Goal: Transaction & Acquisition: Purchase product/service

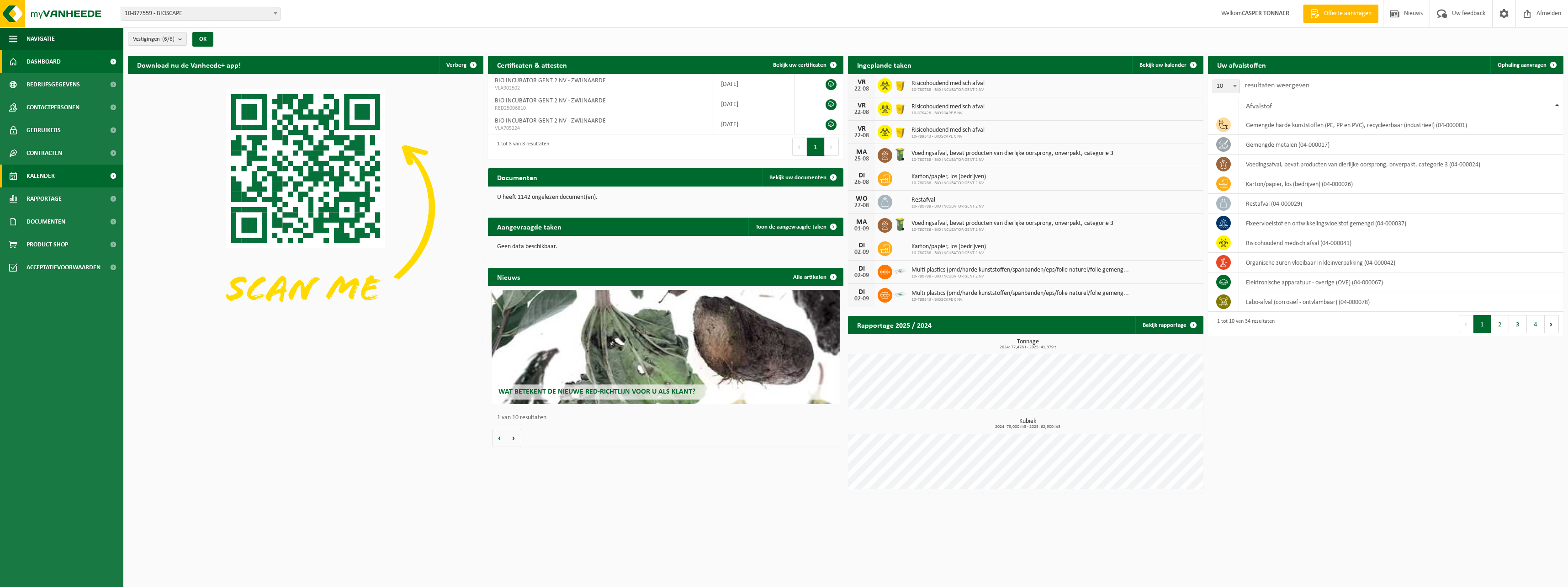
click at [41, 172] on span "Kalender" at bounding box center [41, 176] width 29 height 23
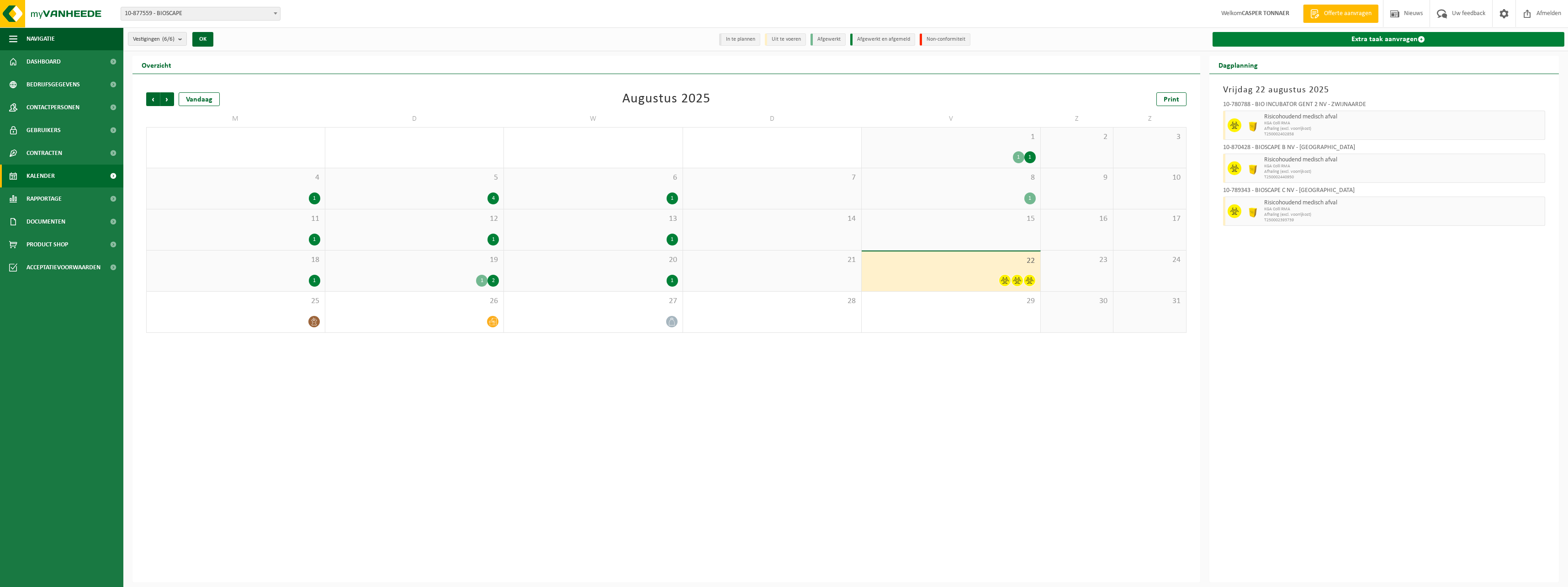
click at [1289, 40] on link "Extra taak aanvragen" at bounding box center [1388, 40] width 352 height 15
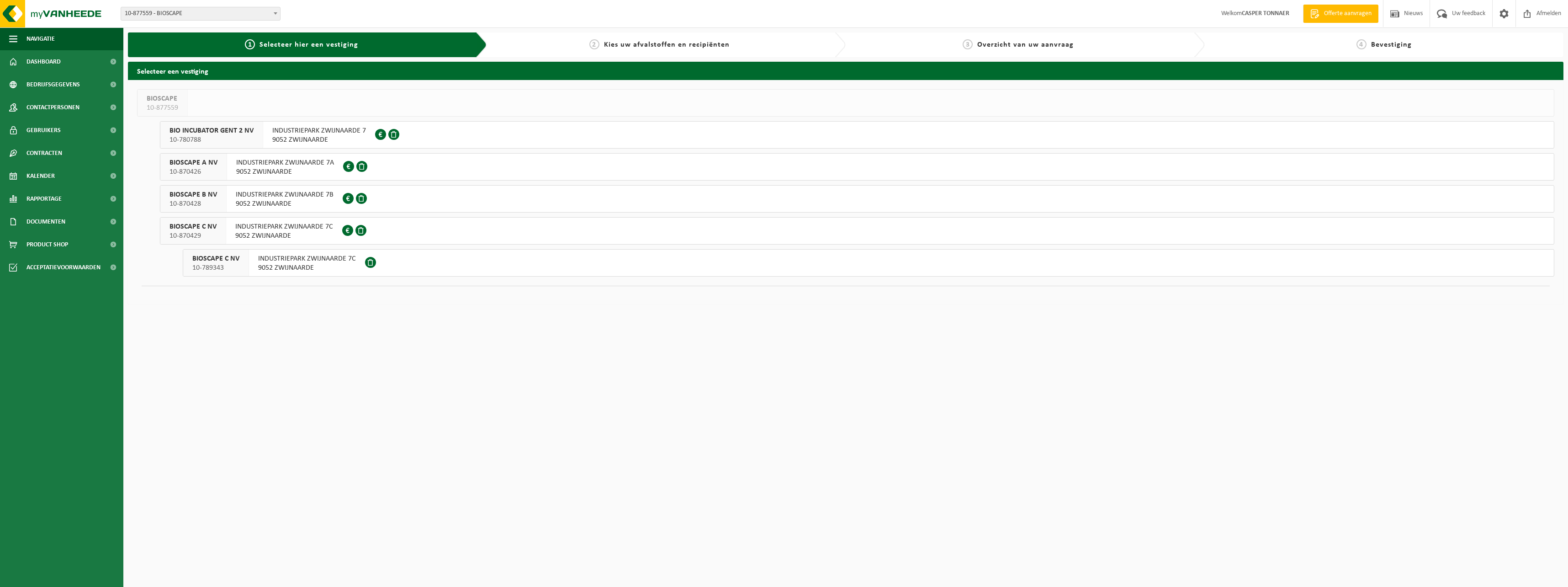
click at [327, 135] on span "INDUSTRIEPARK ZWIJNAARDE 7" at bounding box center [319, 130] width 94 height 9
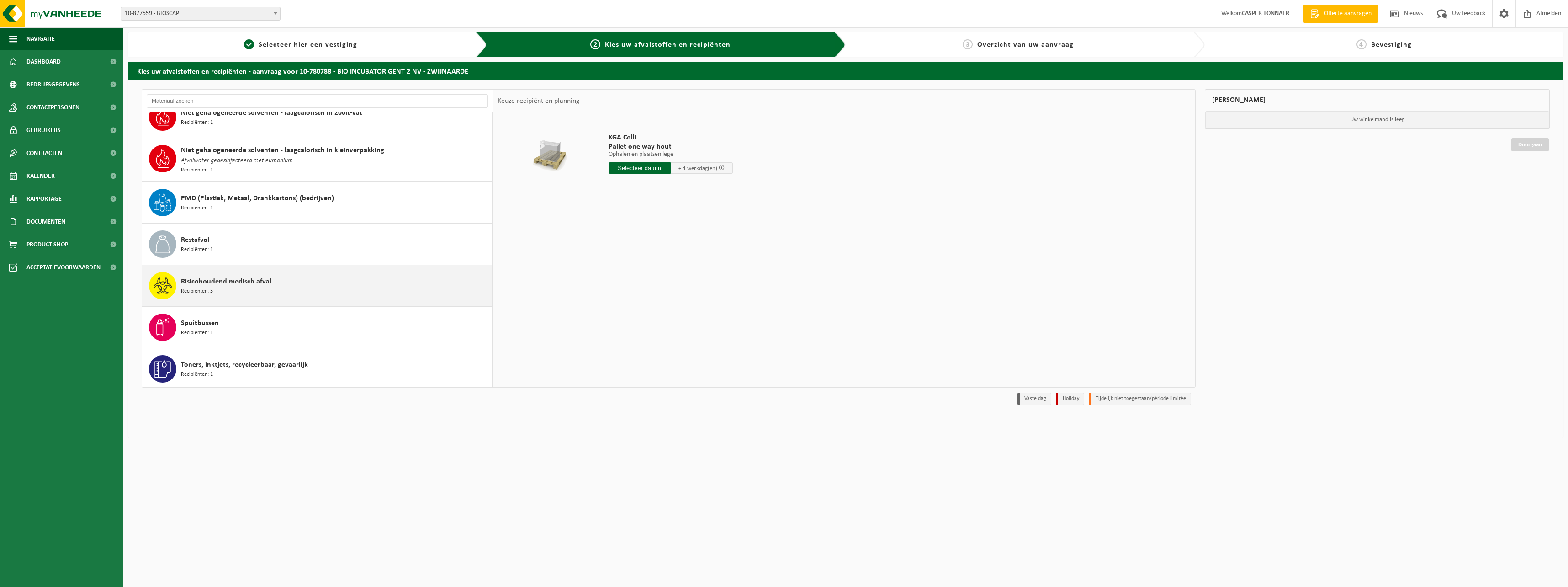
click at [254, 294] on div "Risicohoudend medisch afval Recipiënten: 5" at bounding box center [335, 286] width 309 height 27
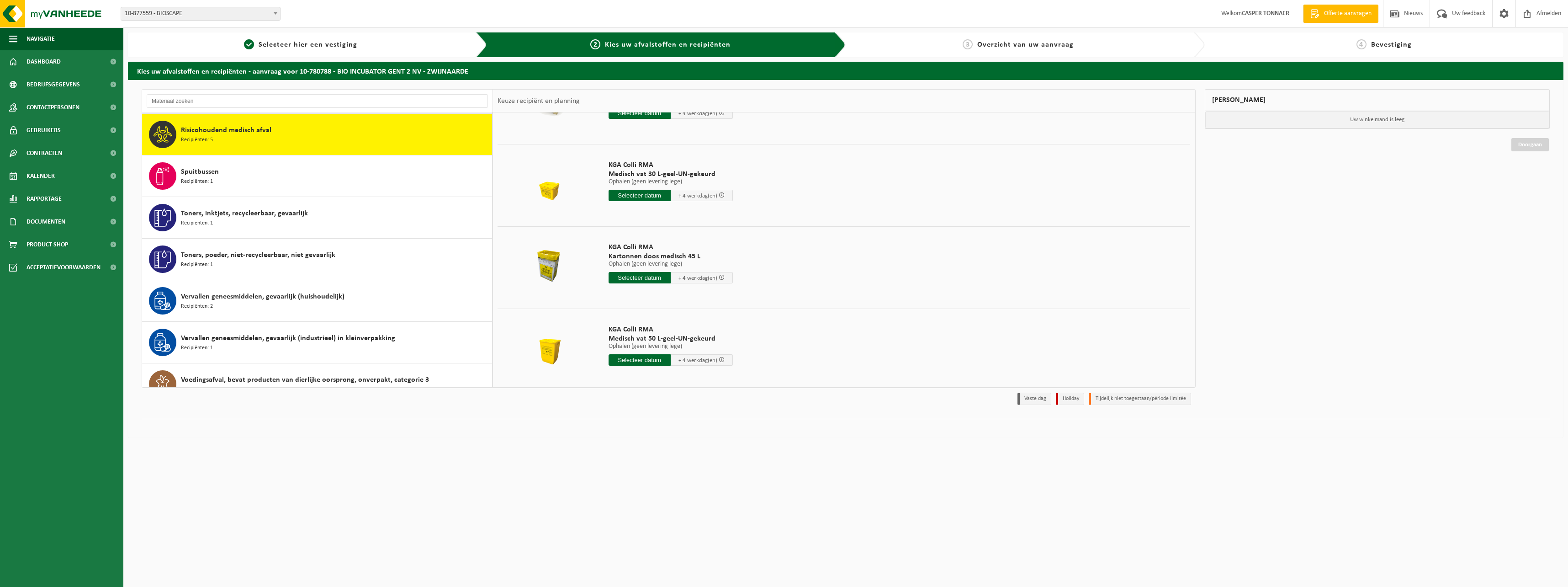
scroll to position [146, 0]
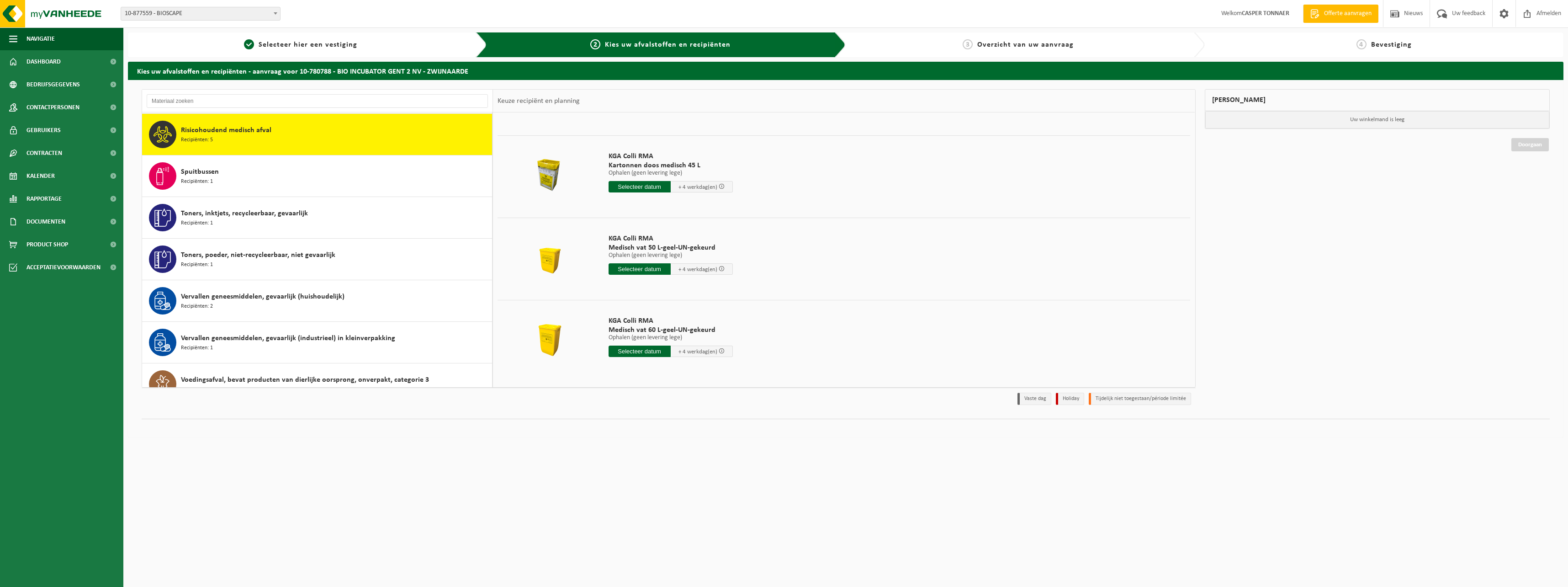
click at [646, 270] on input "text" at bounding box center [640, 269] width 62 height 12
click at [634, 382] on div "26" at bounding box center [632, 379] width 16 height 15
type input "Van 2025-08-26"
type input "2025-08-26"
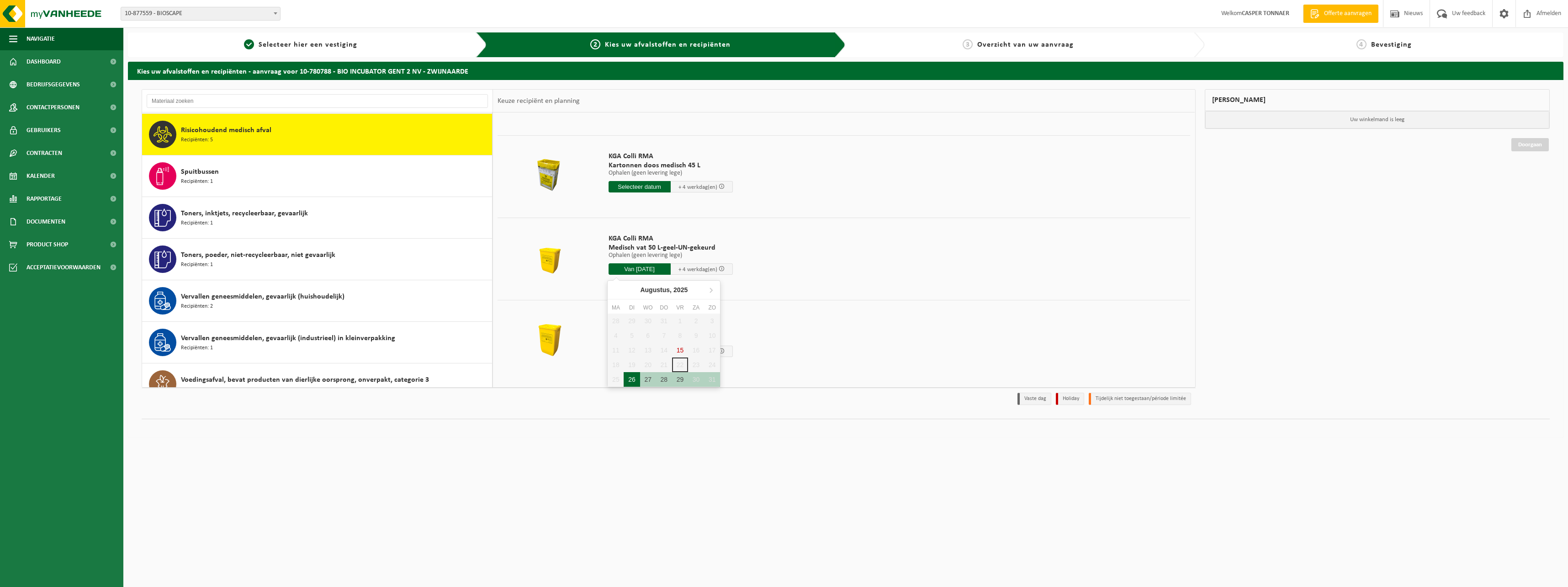
type input "2025-08-26"
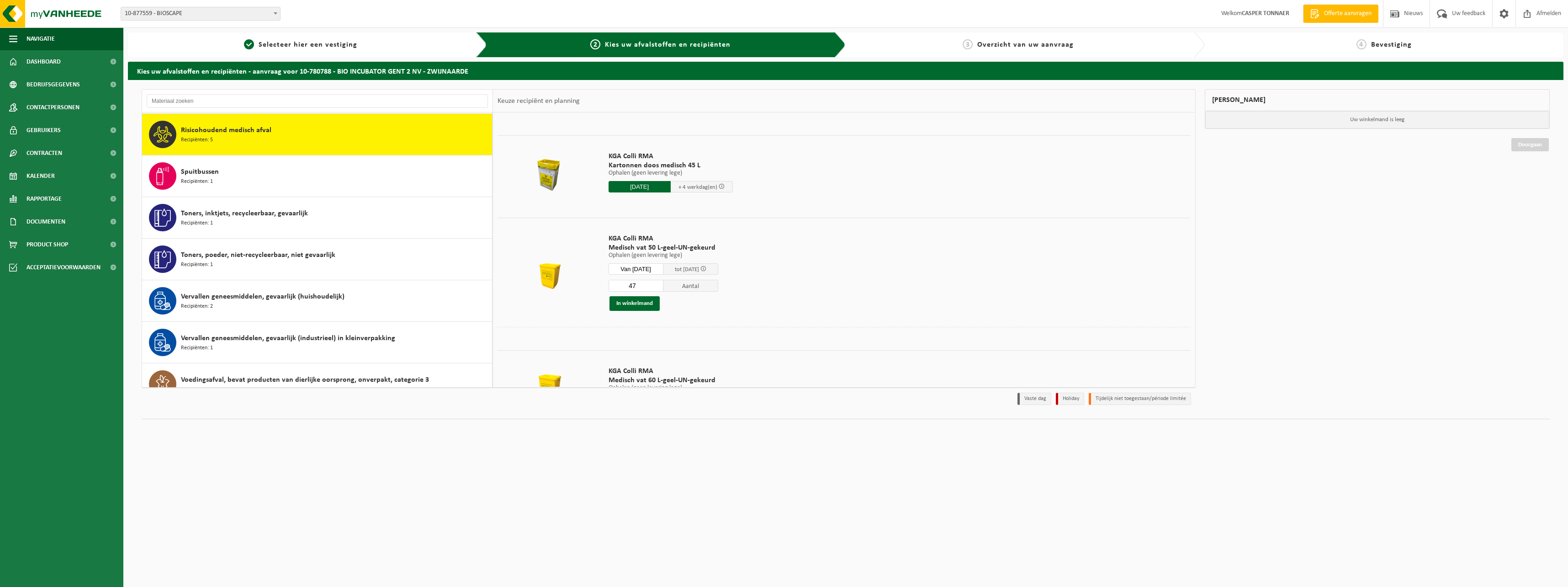
click at [663, 284] on input "47" at bounding box center [636, 286] width 55 height 12
click at [663, 284] on input "48" at bounding box center [636, 286] width 55 height 12
click at [662, 283] on input "49" at bounding box center [636, 286] width 55 height 12
click at [662, 283] on input "50" at bounding box center [636, 286] width 55 height 12
click at [662, 283] on input "51" at bounding box center [636, 286] width 55 height 12
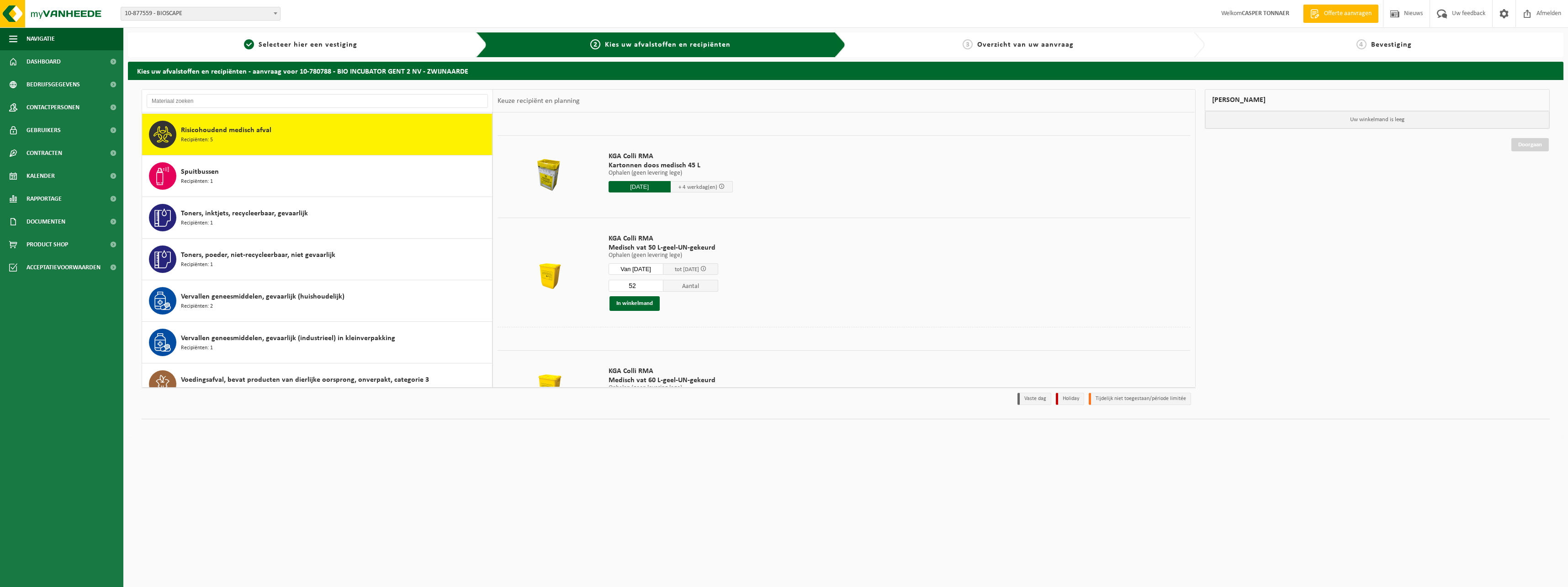
click at [662, 283] on input "52" at bounding box center [636, 286] width 55 height 12
click at [662, 283] on input "66" at bounding box center [636, 286] width 55 height 12
click at [662, 283] on input "67" at bounding box center [636, 286] width 55 height 12
click at [662, 283] on input "68" at bounding box center [636, 286] width 55 height 12
click at [662, 283] on input "69" at bounding box center [636, 286] width 55 height 12
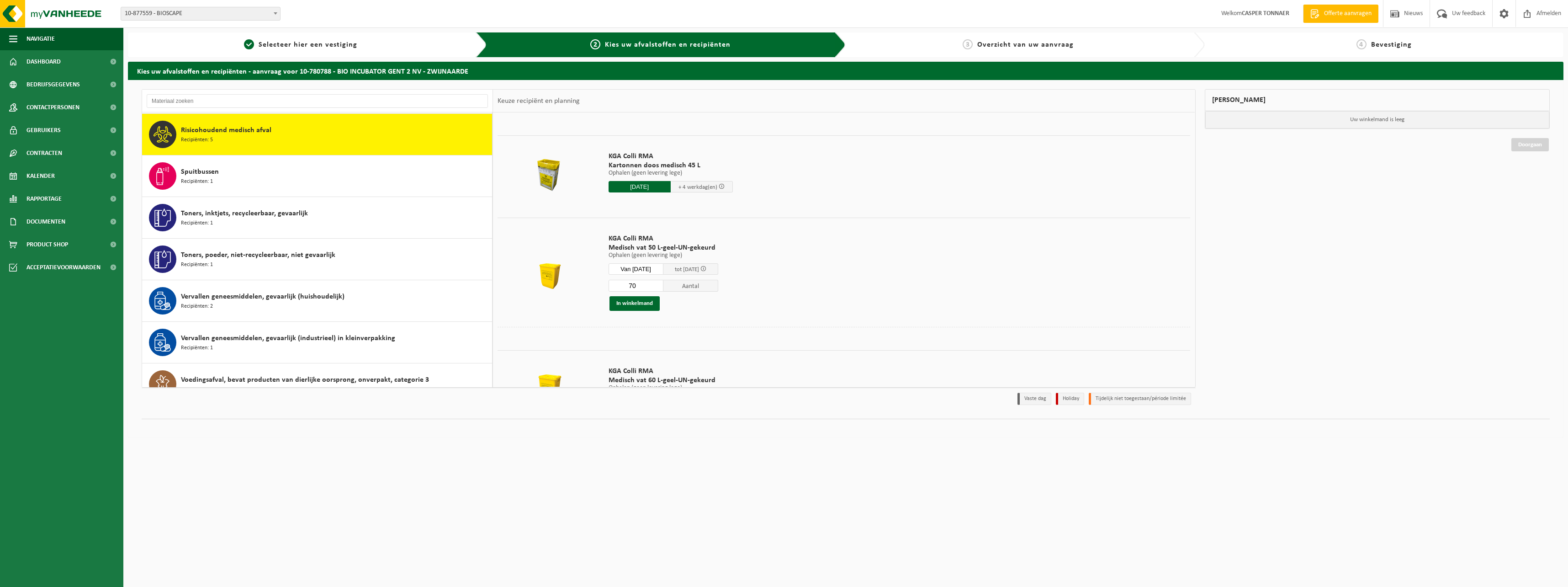
click at [662, 283] on input "70" at bounding box center [636, 286] width 55 height 12
click at [662, 283] on input "71" at bounding box center [636, 286] width 55 height 12
type input "72"
click at [662, 283] on input "72" at bounding box center [636, 286] width 55 height 12
click at [646, 305] on button "In winkelmand" at bounding box center [634, 303] width 51 height 15
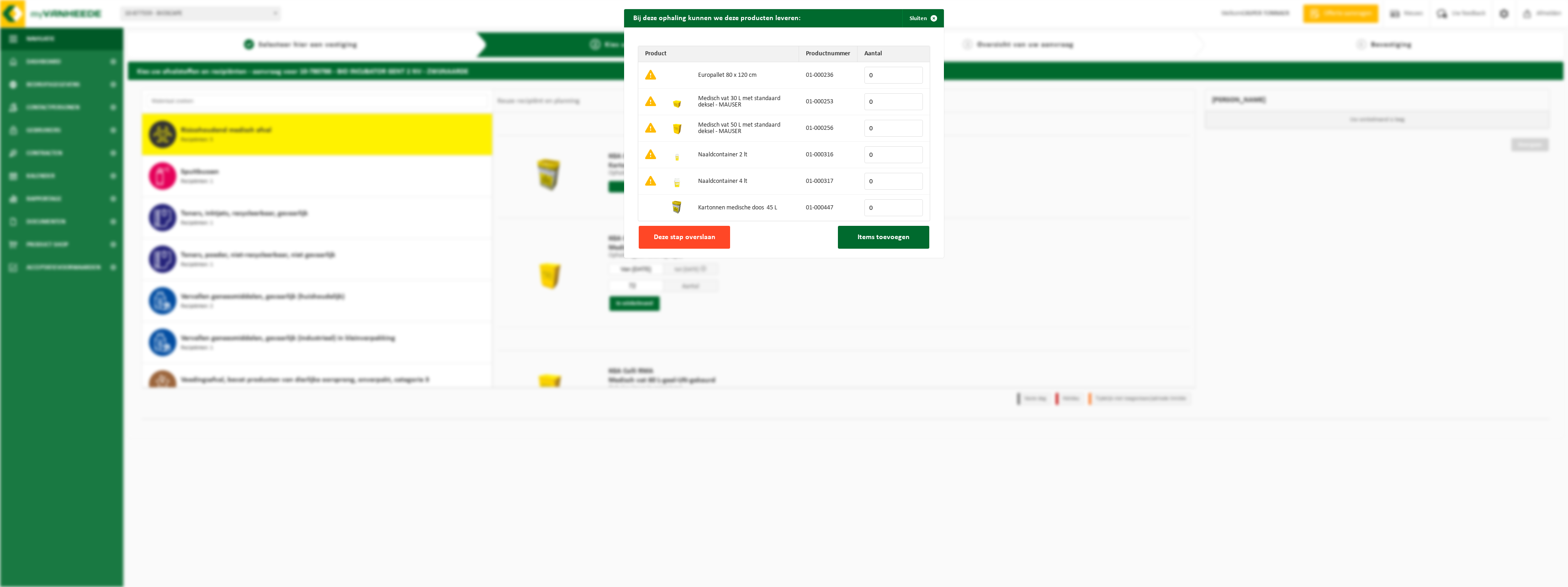
click at [663, 236] on span "Deze stap overslaan" at bounding box center [684, 237] width 61 height 7
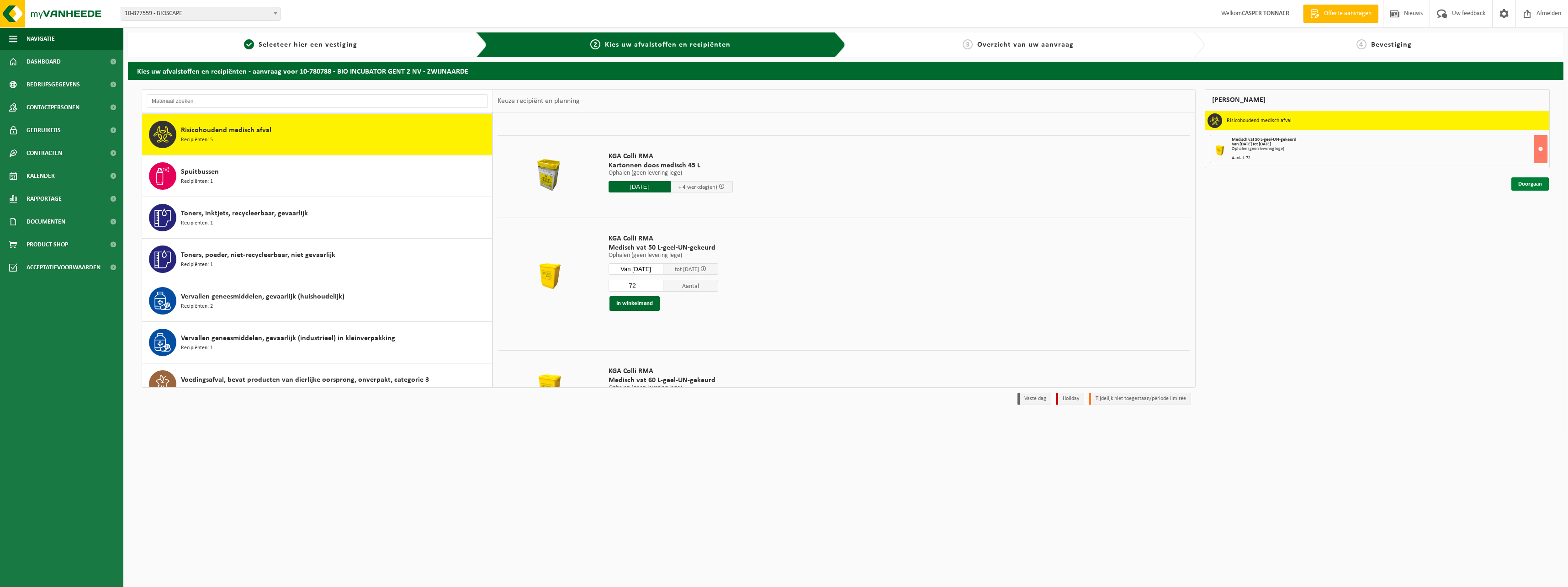
click at [1542, 188] on link "Doorgaan" at bounding box center [1530, 184] width 38 height 13
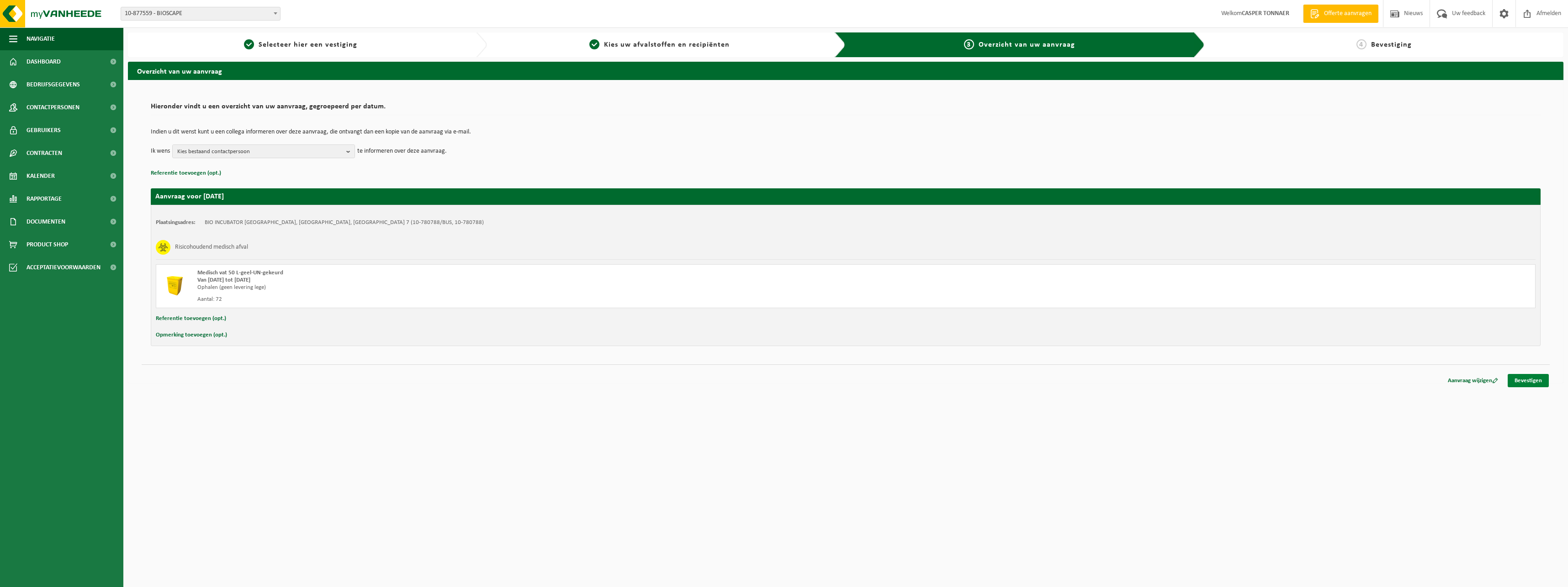
click at [1528, 384] on link "Bevestigen" at bounding box center [1528, 381] width 41 height 13
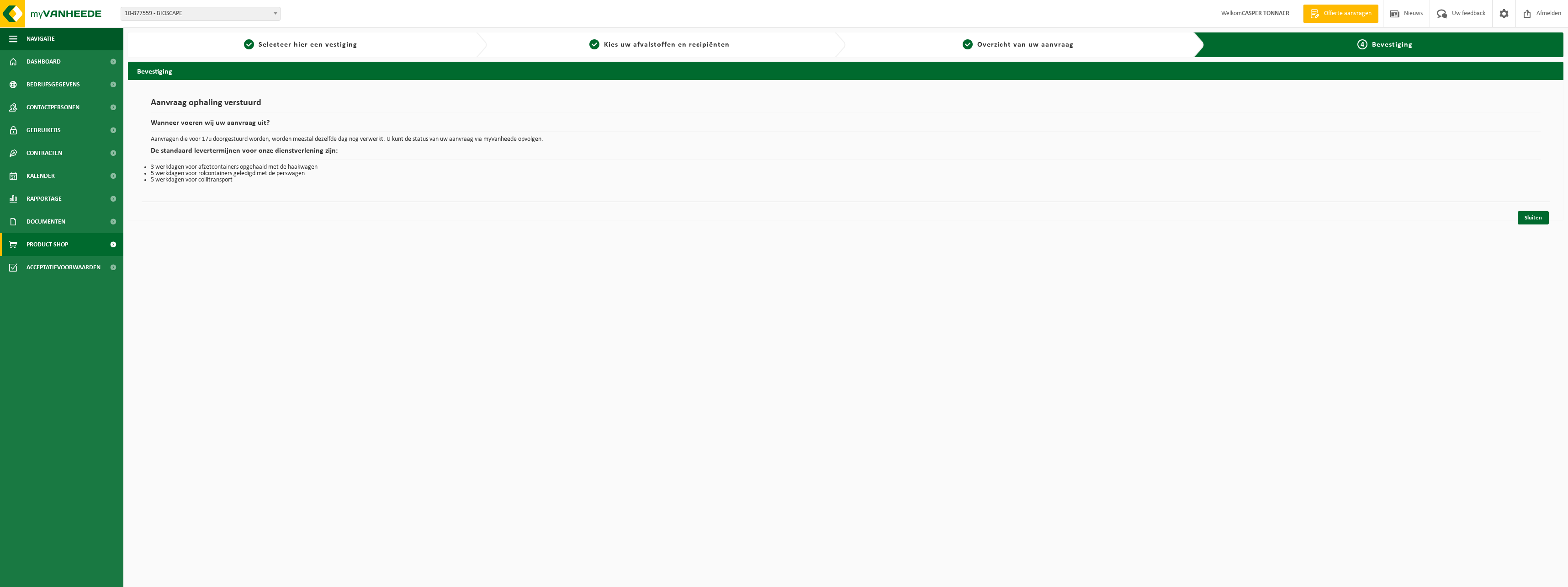
click at [60, 236] on span "Product Shop" at bounding box center [47, 245] width 41 height 23
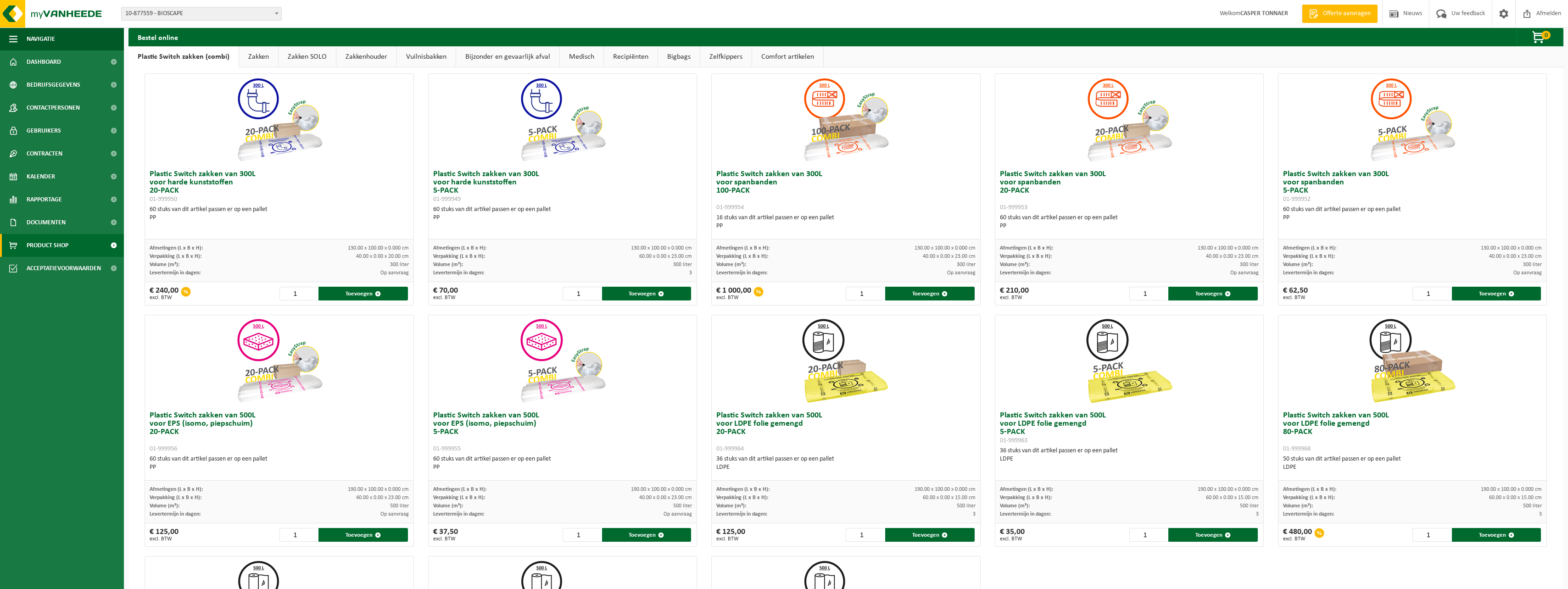
scroll to position [46, 0]
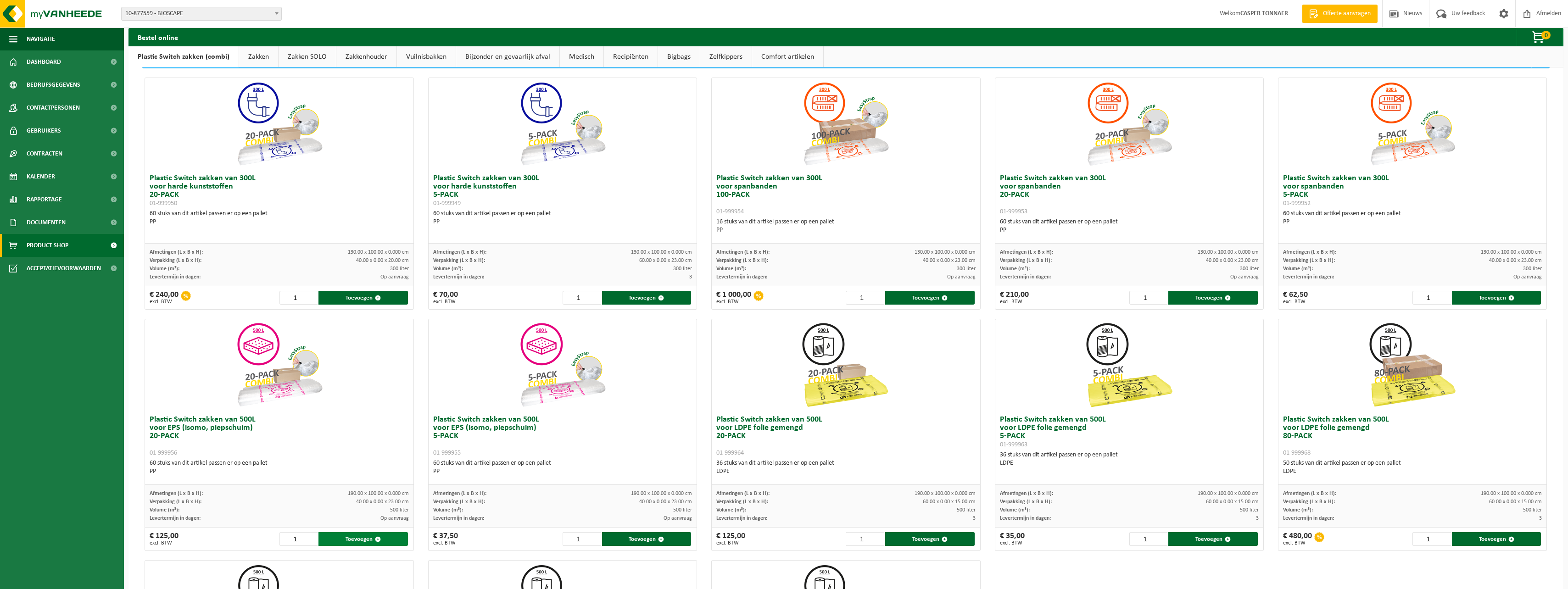
click at [385, 540] on button "Toevoegen" at bounding box center [363, 539] width 89 height 14
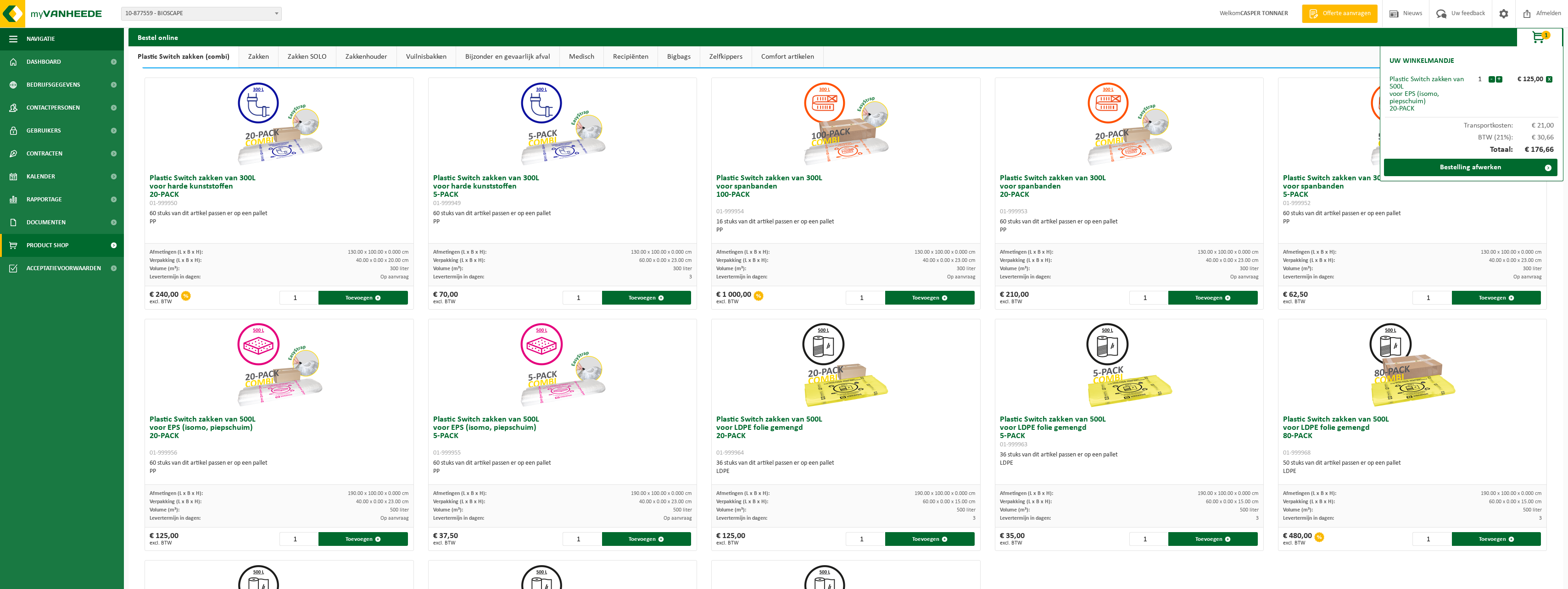
click at [277, 15] on span at bounding box center [276, 13] width 9 height 12
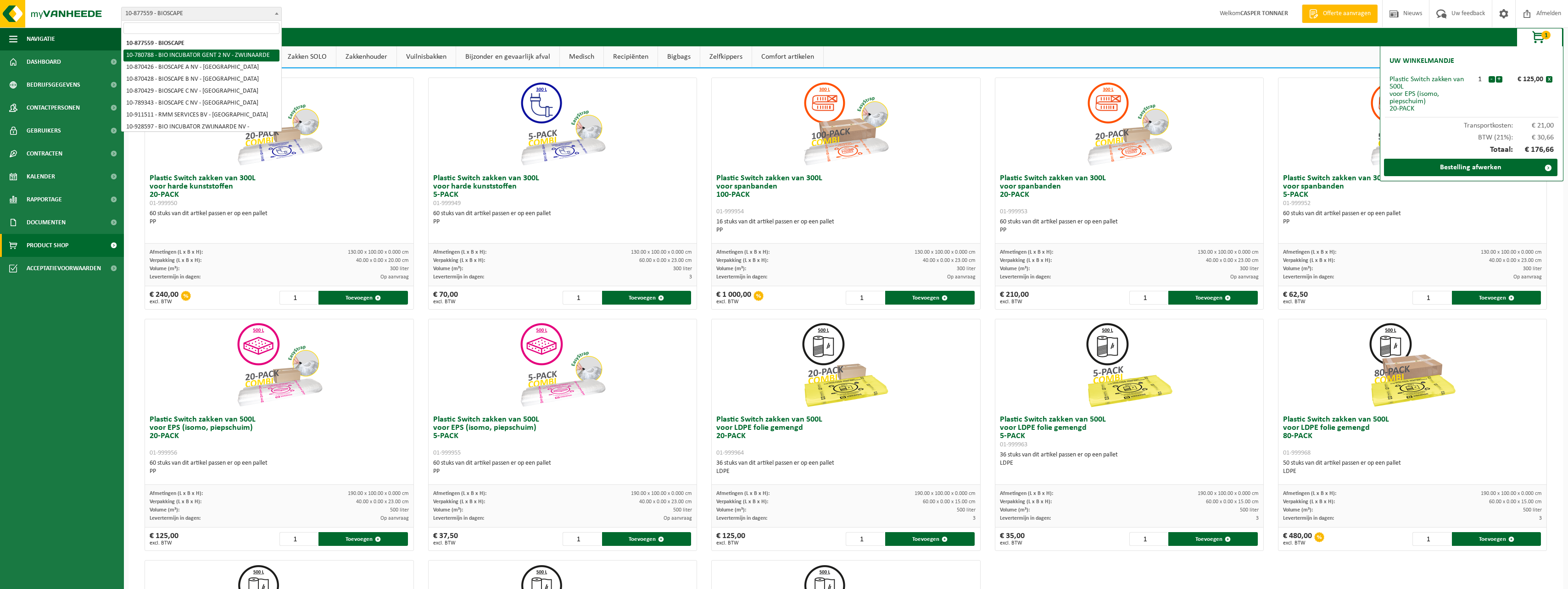
select select "28675"
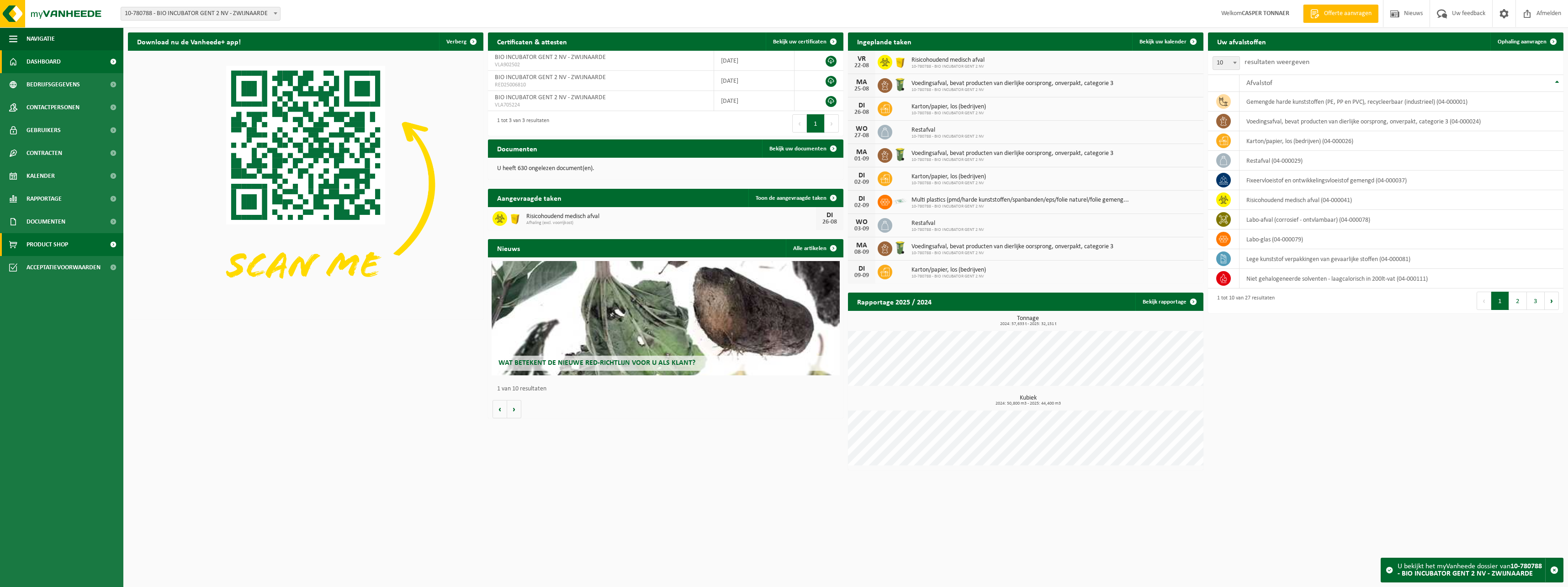
click at [69, 237] on link "Product Shop" at bounding box center [61, 245] width 124 height 23
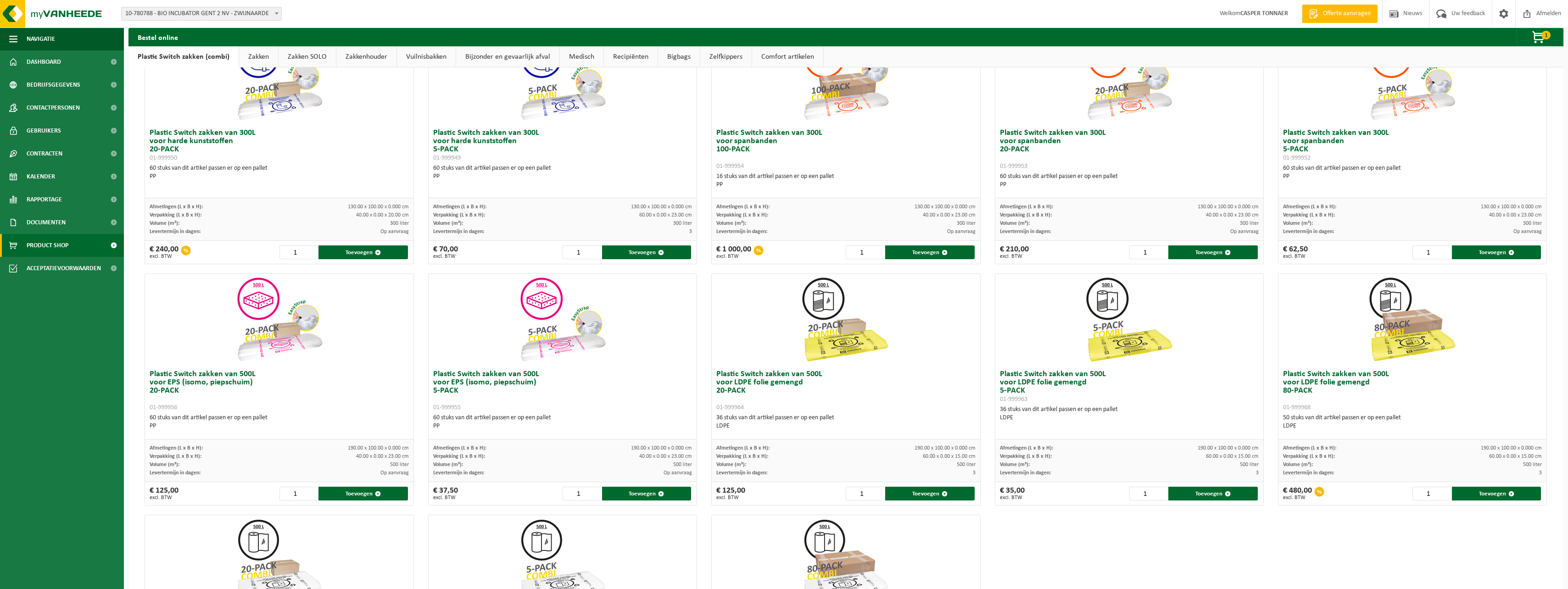
scroll to position [92, 0]
click at [369, 492] on button "Toevoegen" at bounding box center [363, 493] width 89 height 14
click at [1540, 35] on span "button" at bounding box center [1539, 38] width 46 height 18
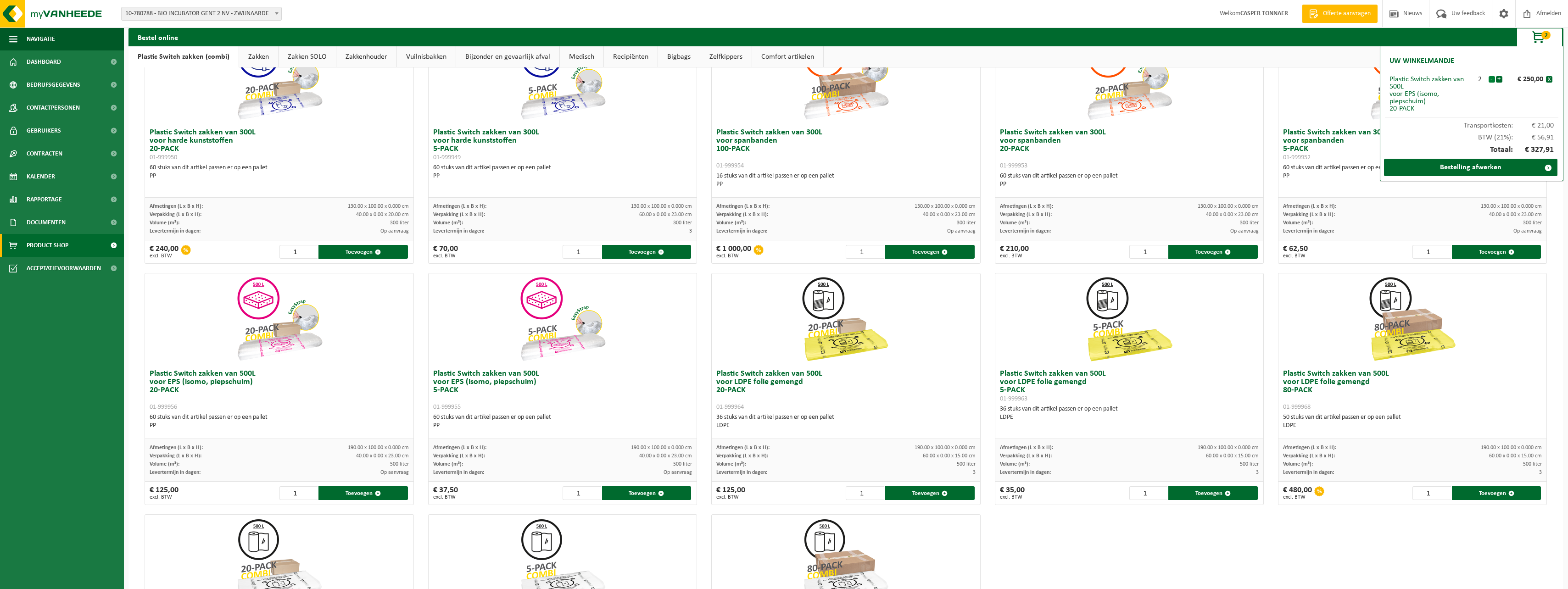
click at [1492, 81] on button "-" at bounding box center [1492, 79] width 7 height 7
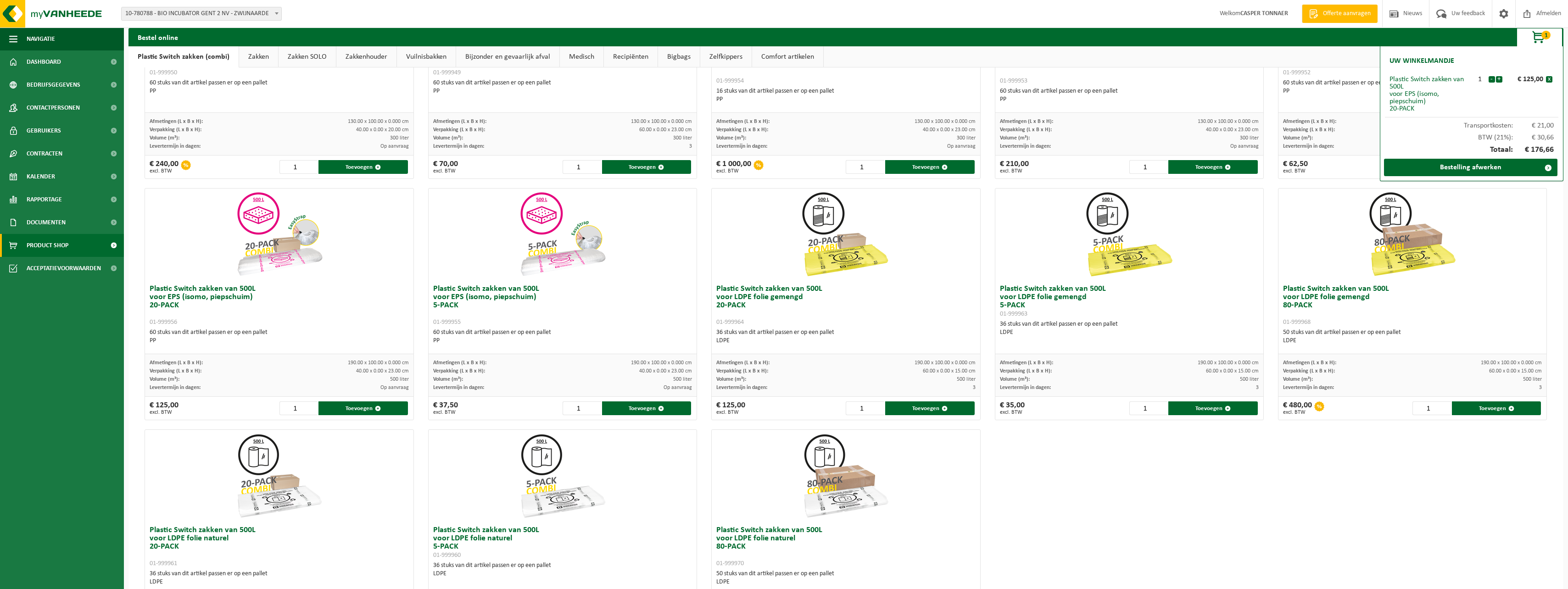
scroll to position [272, 0]
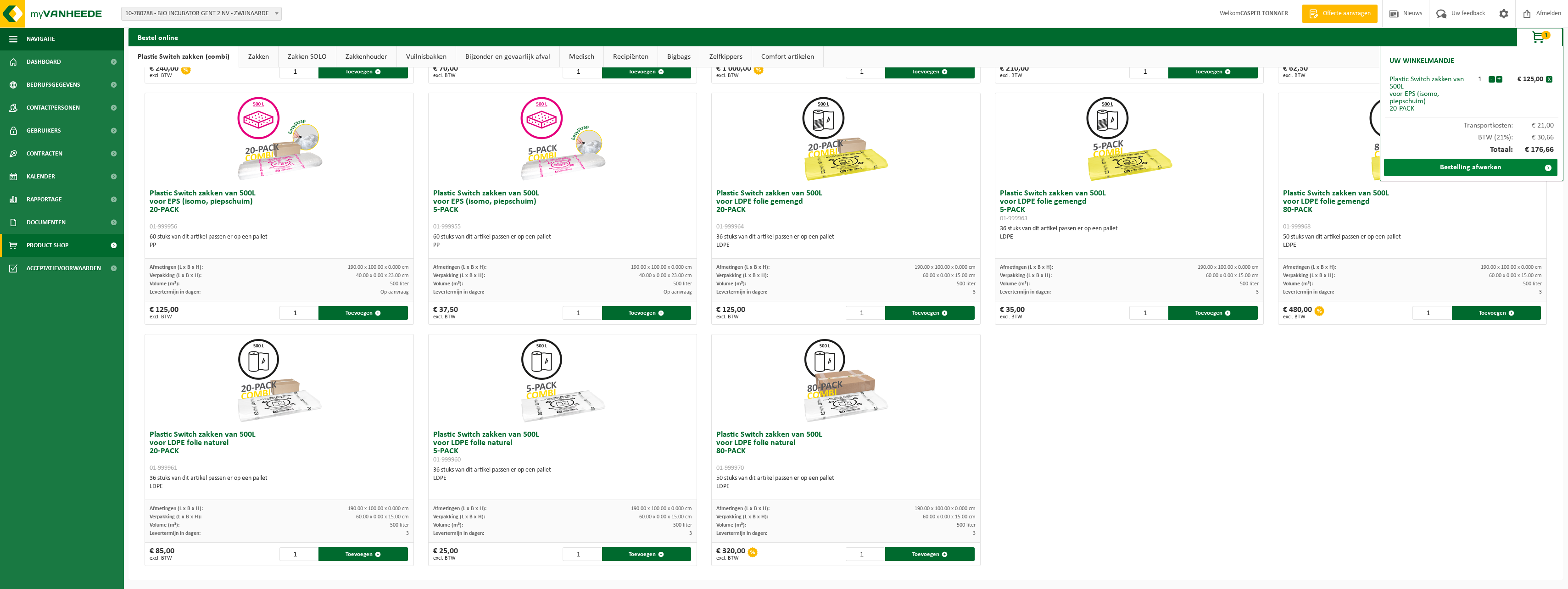
click at [1426, 166] on link "Bestelling afwerken" at bounding box center [1471, 167] width 174 height 18
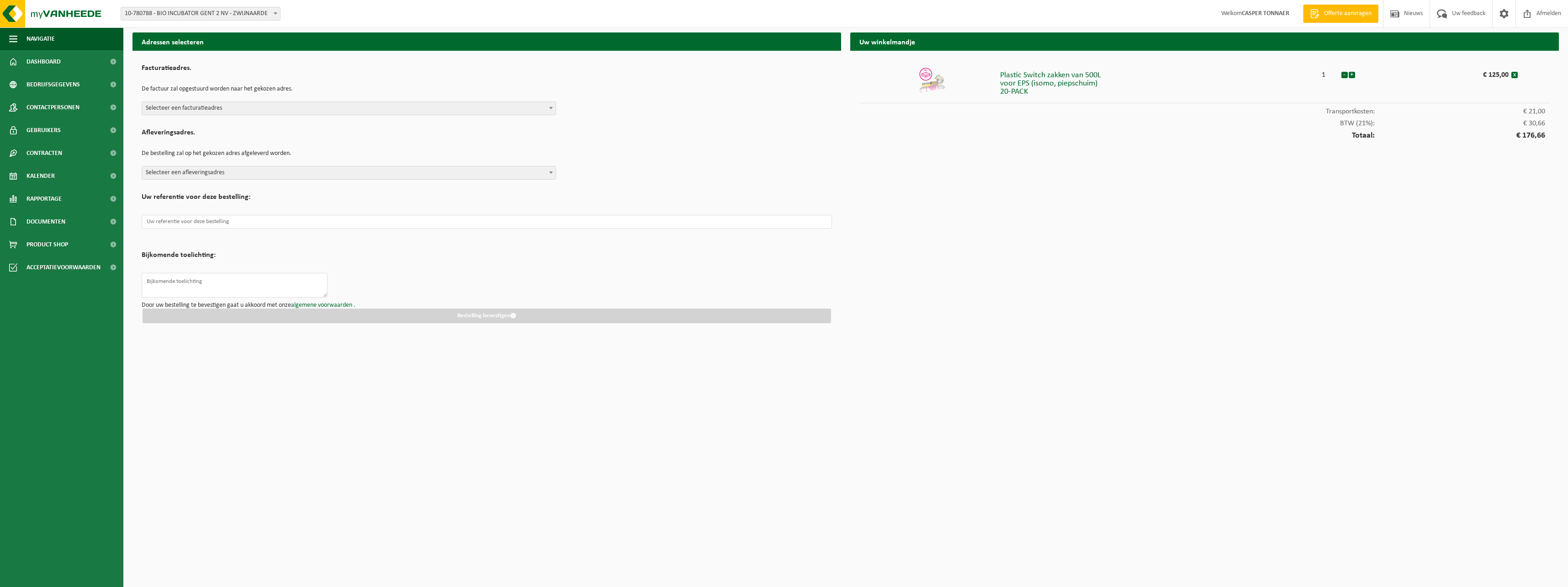
click at [363, 108] on span "Selecteer een facturatieadres" at bounding box center [348, 108] width 413 height 13
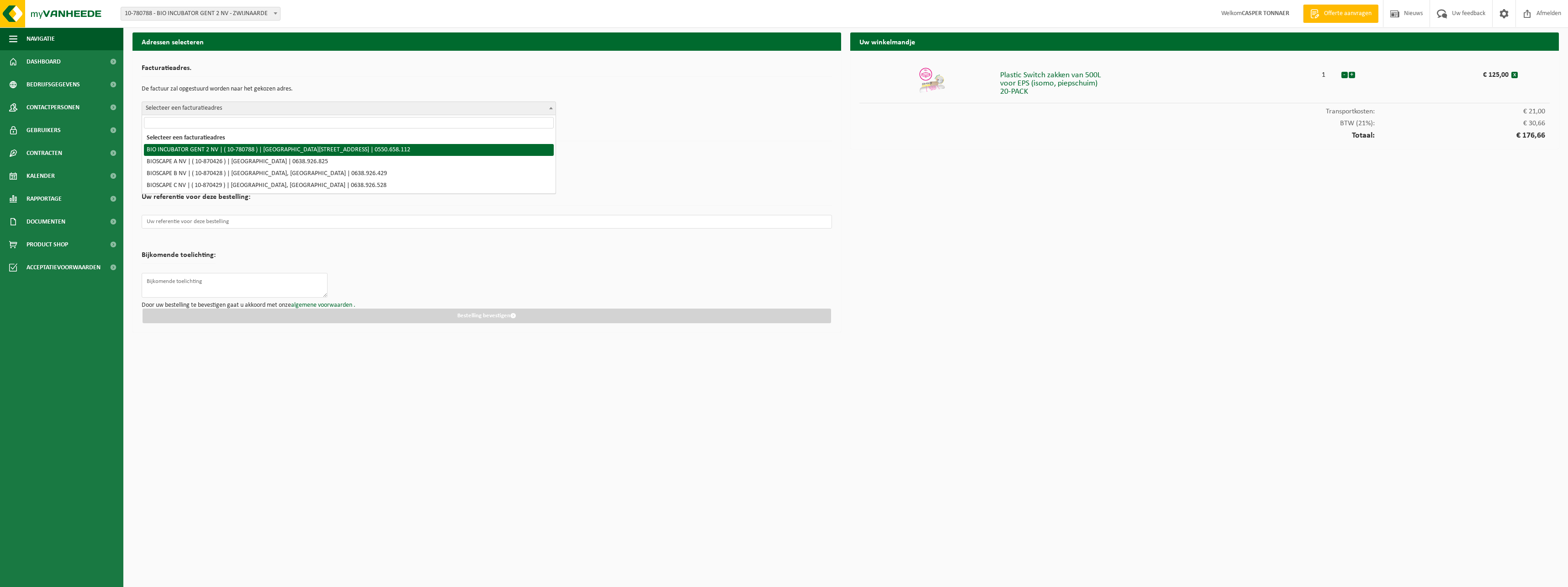
select select "28675"
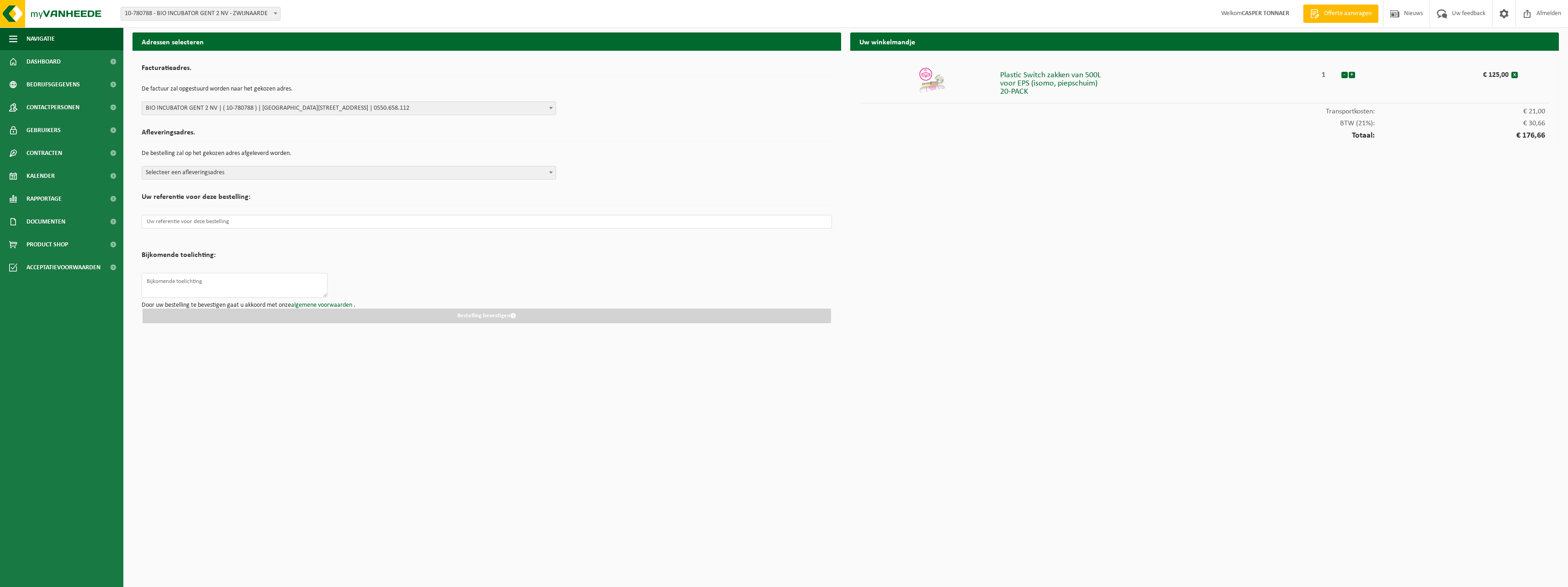
click at [311, 164] on div "Afleveringsadres. De bestelling zal op het gekozen adres afgeleverd worden. Sel…" at bounding box center [487, 152] width 690 height 55
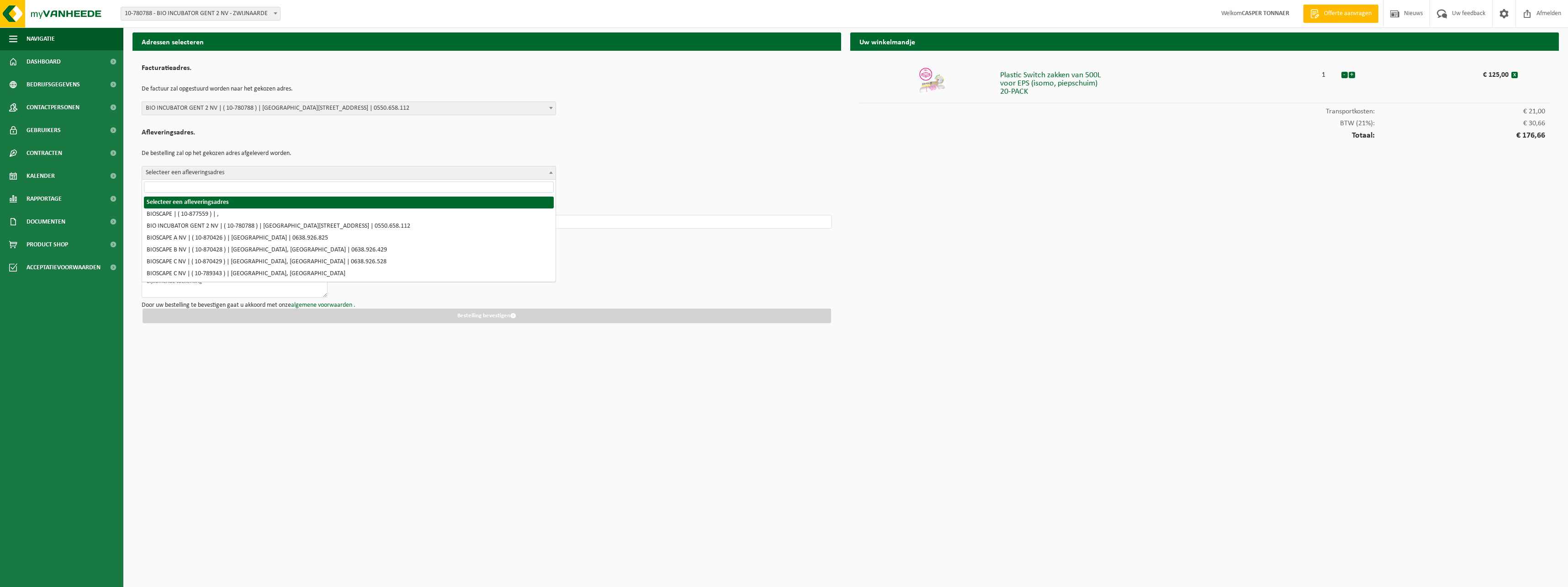
click at [310, 167] on span "Selecteer een afleveringsadres" at bounding box center [348, 172] width 413 height 13
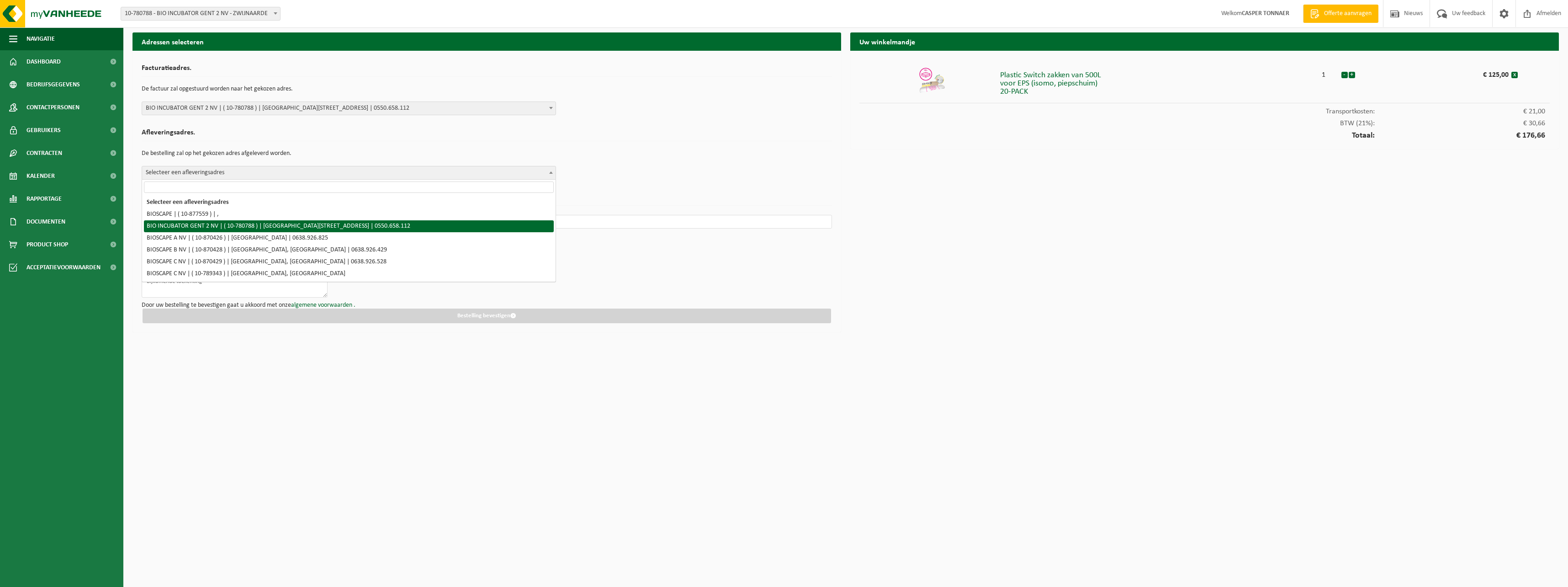
select select "28675"
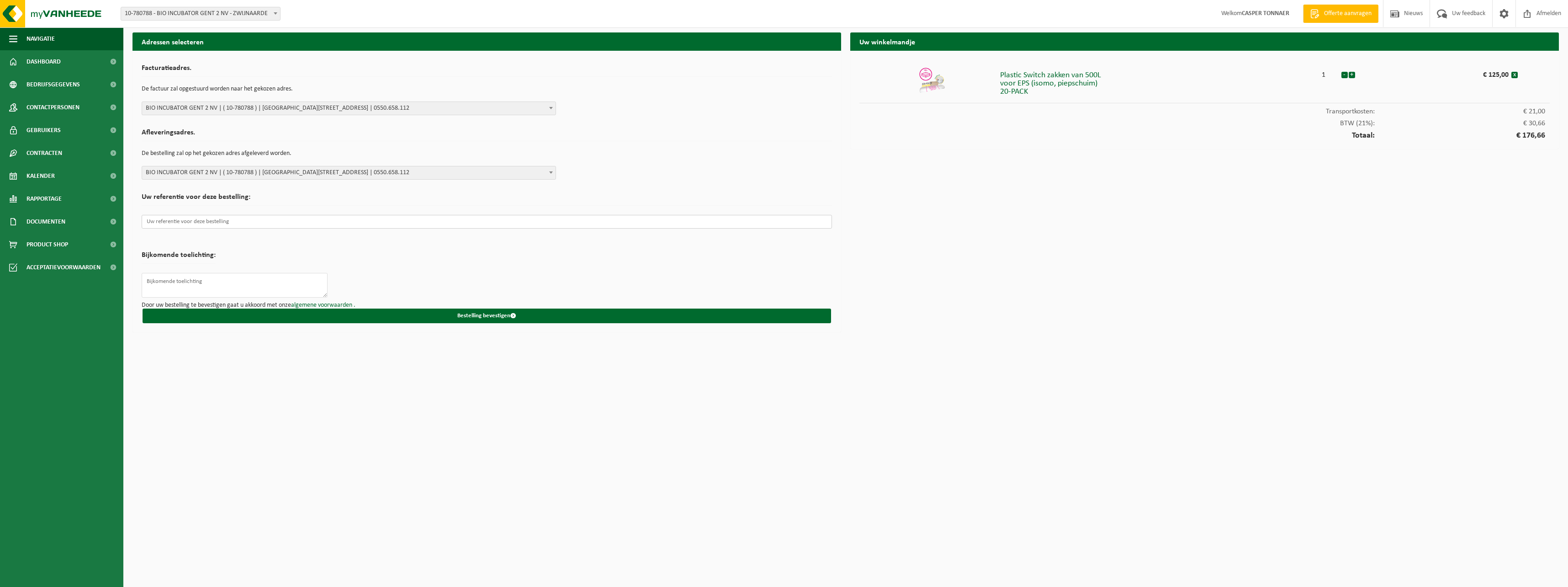
click at [277, 219] on input "text" at bounding box center [487, 222] width 690 height 14
click at [464, 316] on button "Bestelling bevestigen" at bounding box center [486, 316] width 688 height 15
